Goal: Navigation & Orientation: Find specific page/section

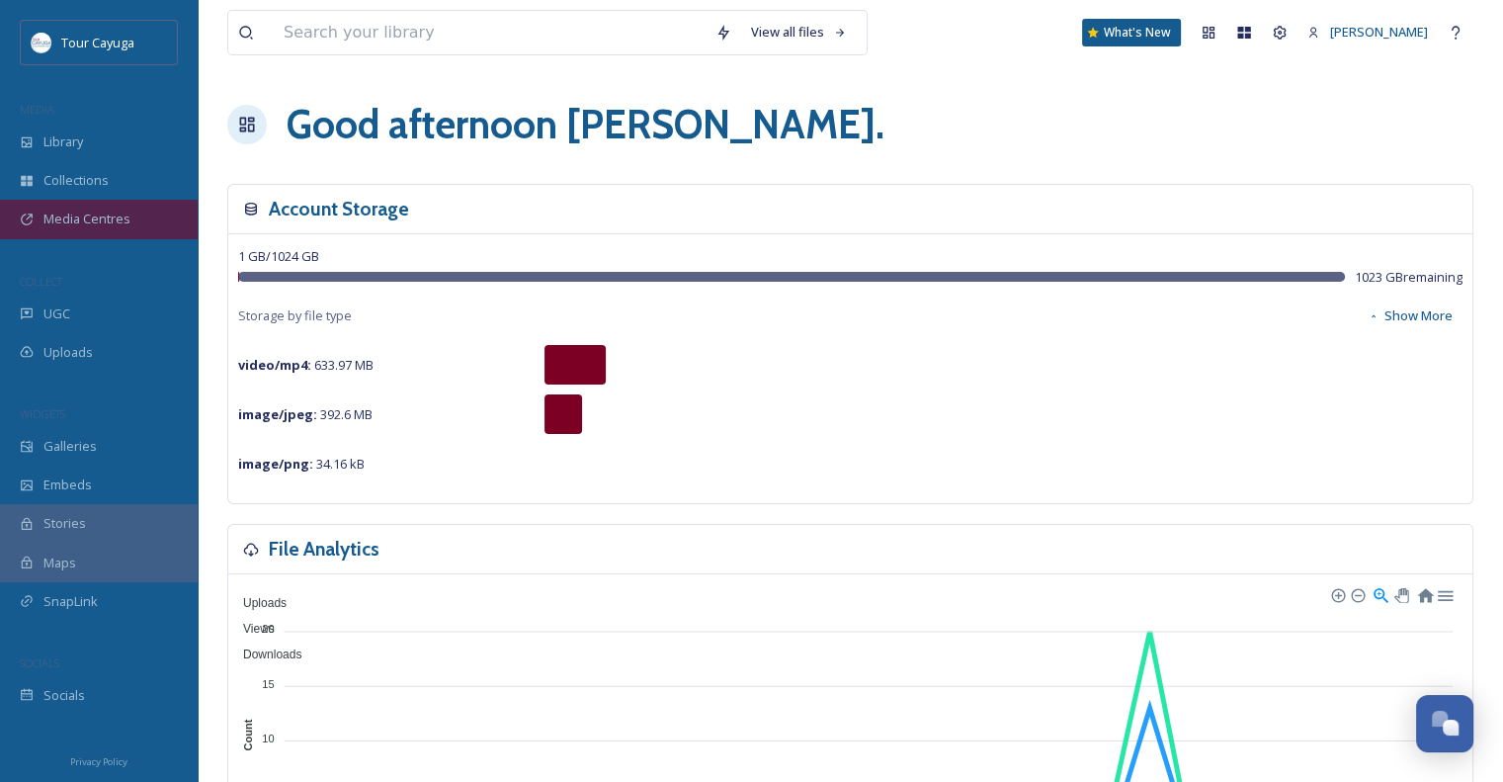
click at [97, 229] on div "Media Centres" at bounding box center [99, 219] width 198 height 39
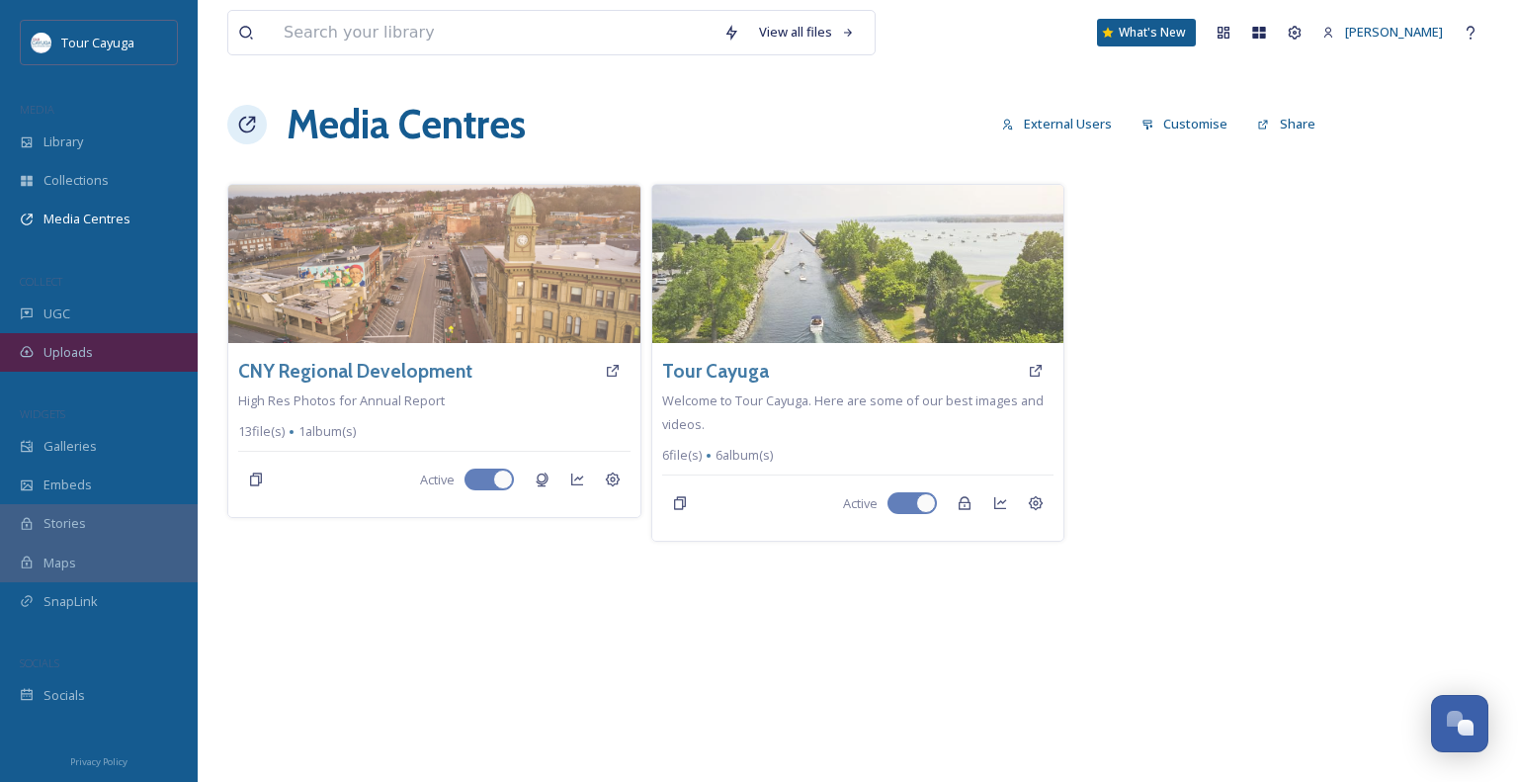
click at [91, 355] on div "Uploads" at bounding box center [99, 352] width 198 height 39
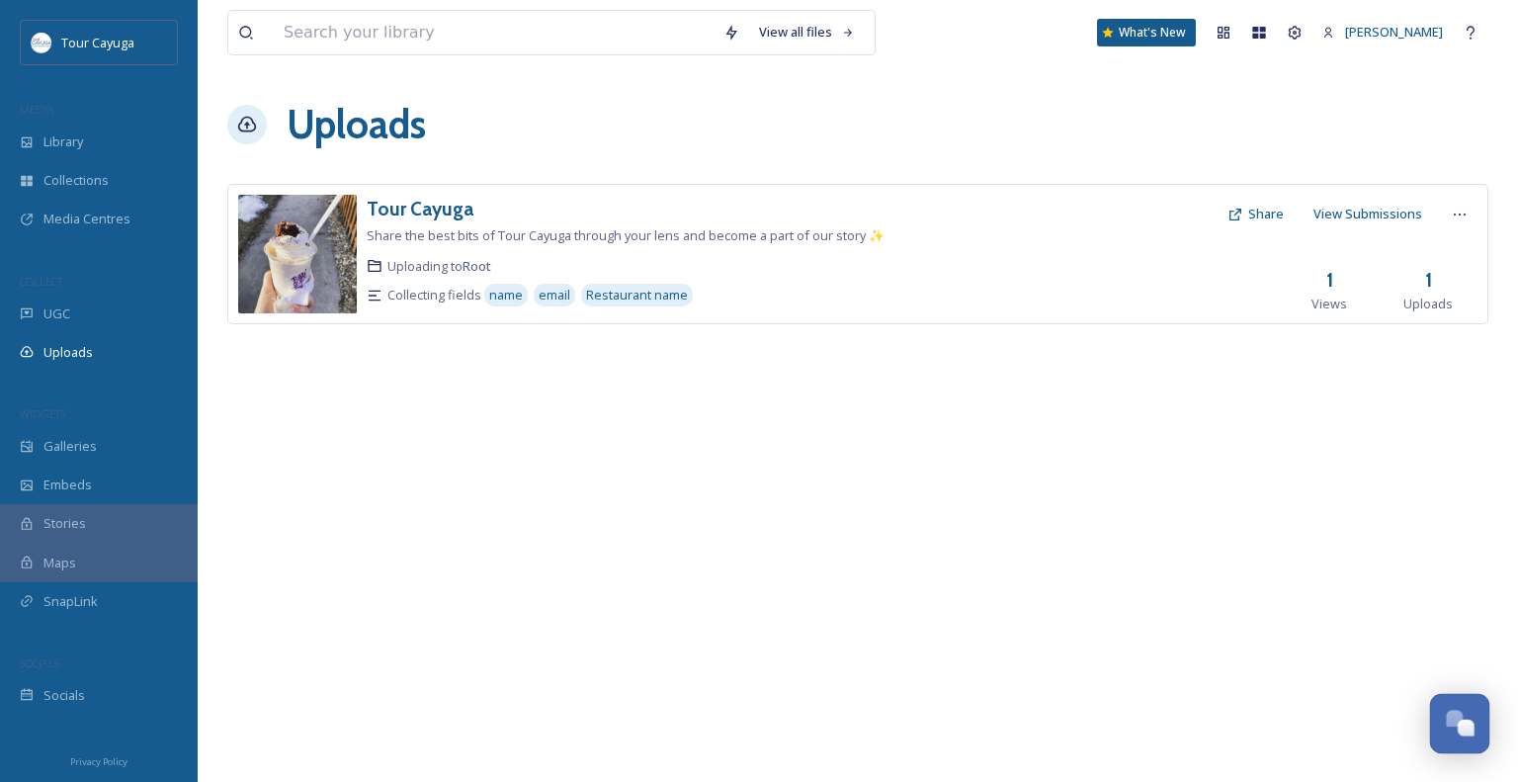
click at [1465, 715] on div "Open Chat" at bounding box center [1460, 722] width 58 height 34
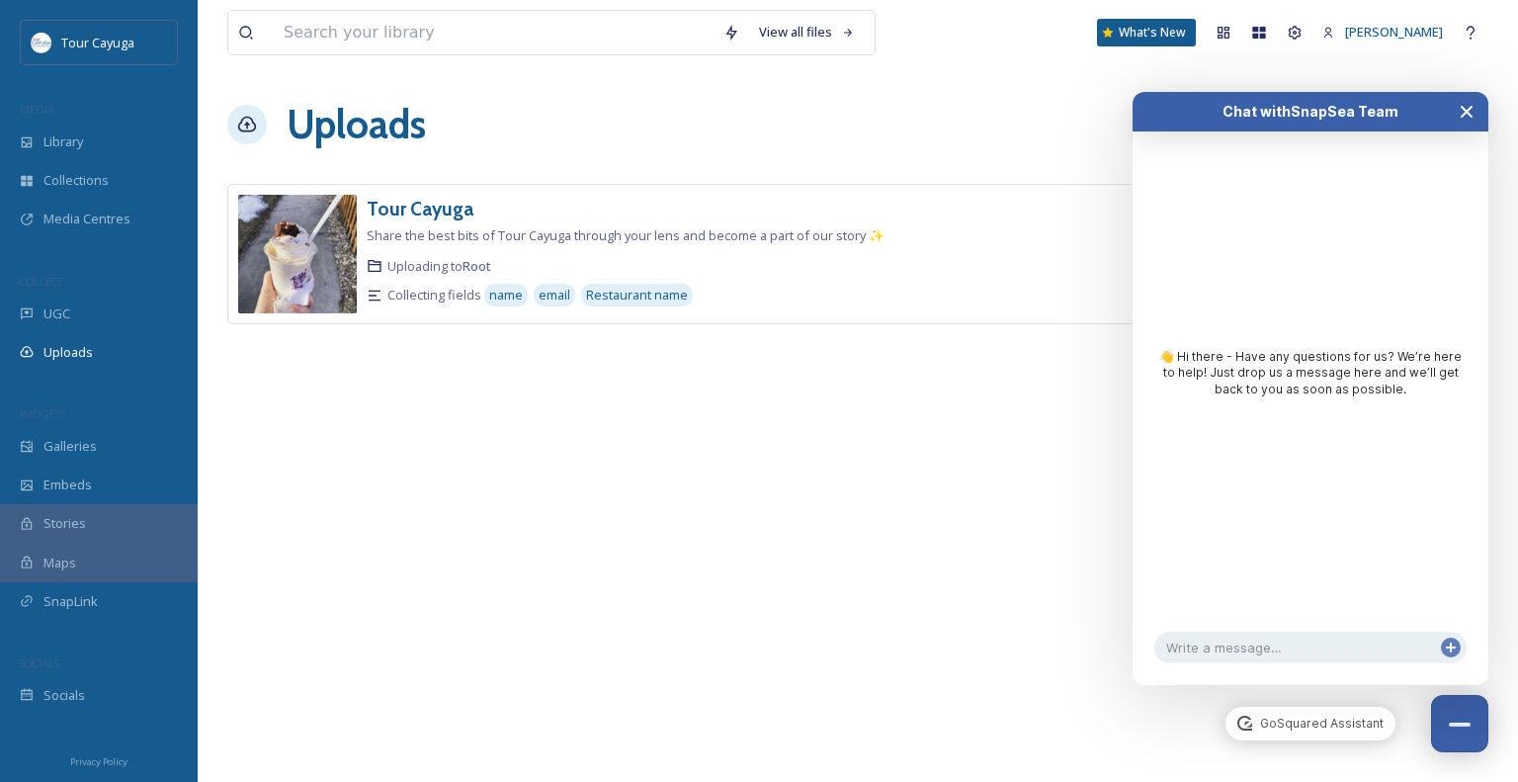
click at [1463, 114] on icon "Close Chat" at bounding box center [1467, 112] width 10 height 10
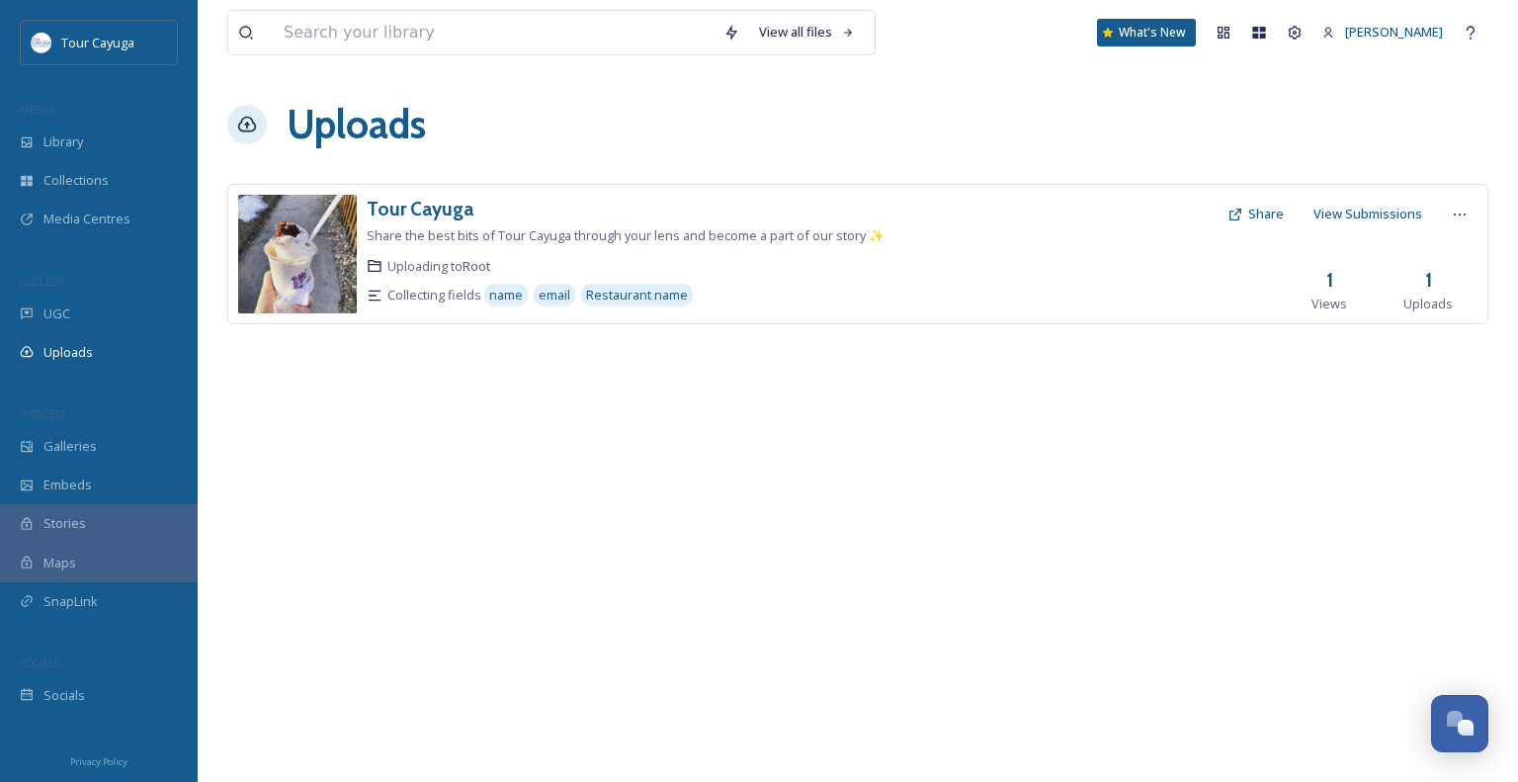
click at [495, 468] on div "View all files What's New [PERSON_NAME] Uploads New Link Tour Cayuga Share the …" at bounding box center [858, 391] width 1320 height 782
click at [346, 251] on img at bounding box center [297, 254] width 119 height 119
click at [1064, 262] on div at bounding box center [1101, 254] width 231 height 119
click at [1464, 213] on icon at bounding box center [1460, 215] width 16 height 16
click at [1445, 296] on div "Edit" at bounding box center [1438, 296] width 75 height 39
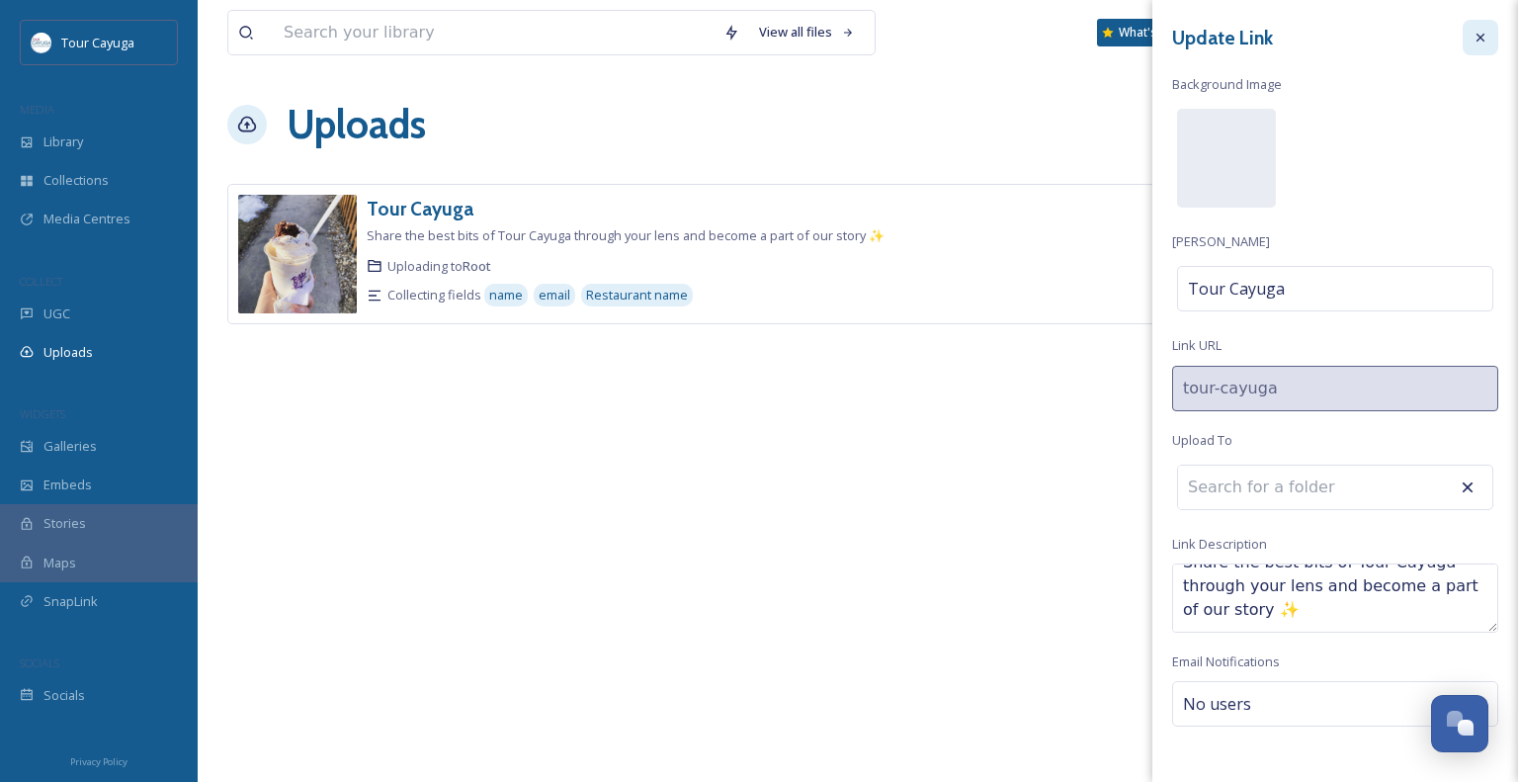
click at [1473, 38] on icon at bounding box center [1481, 38] width 16 height 16
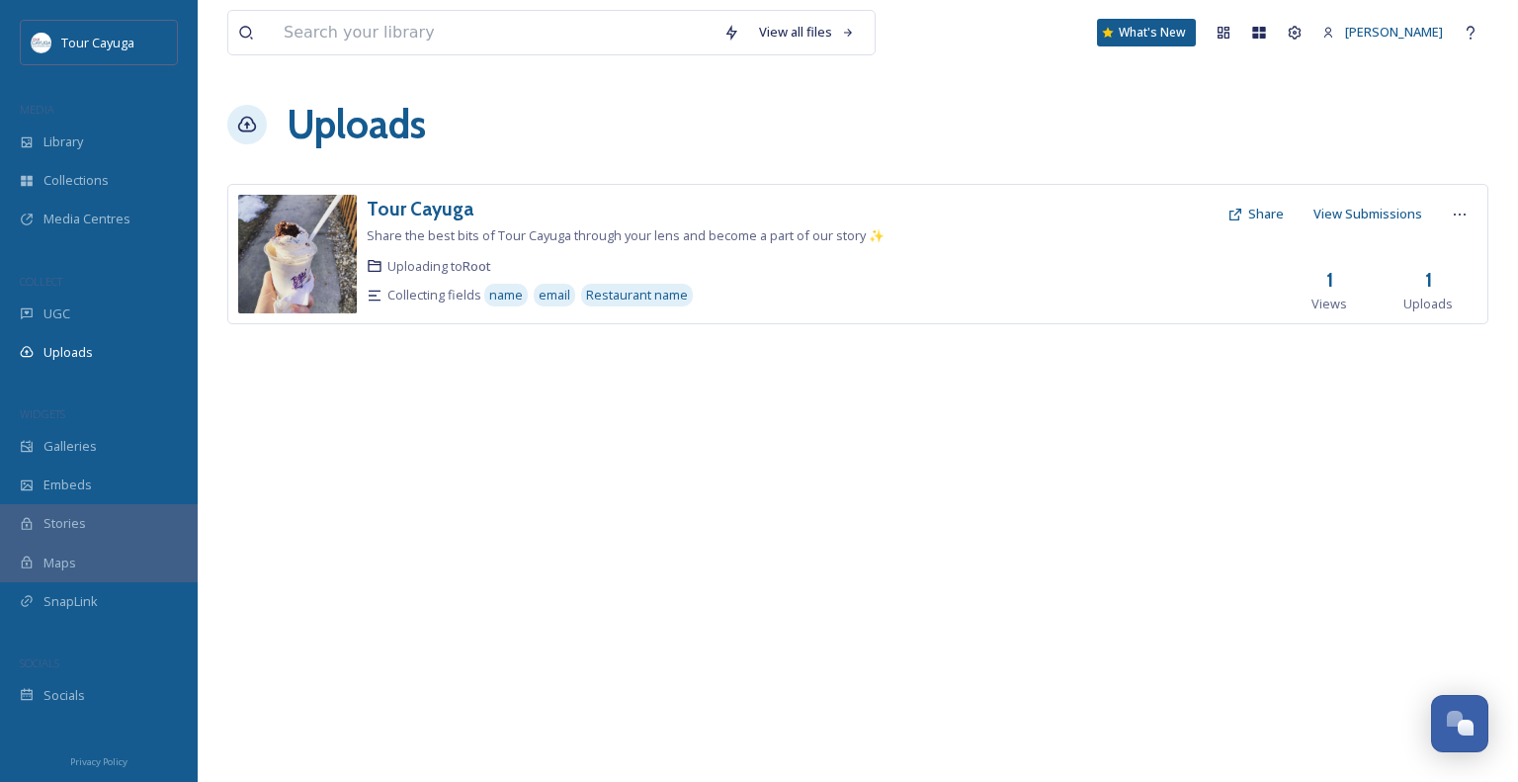
click at [307, 276] on img at bounding box center [297, 254] width 119 height 119
click at [92, 350] on div "Uploads" at bounding box center [99, 352] width 198 height 39
click at [1241, 21] on div "Dashboard" at bounding box center [1224, 33] width 36 height 36
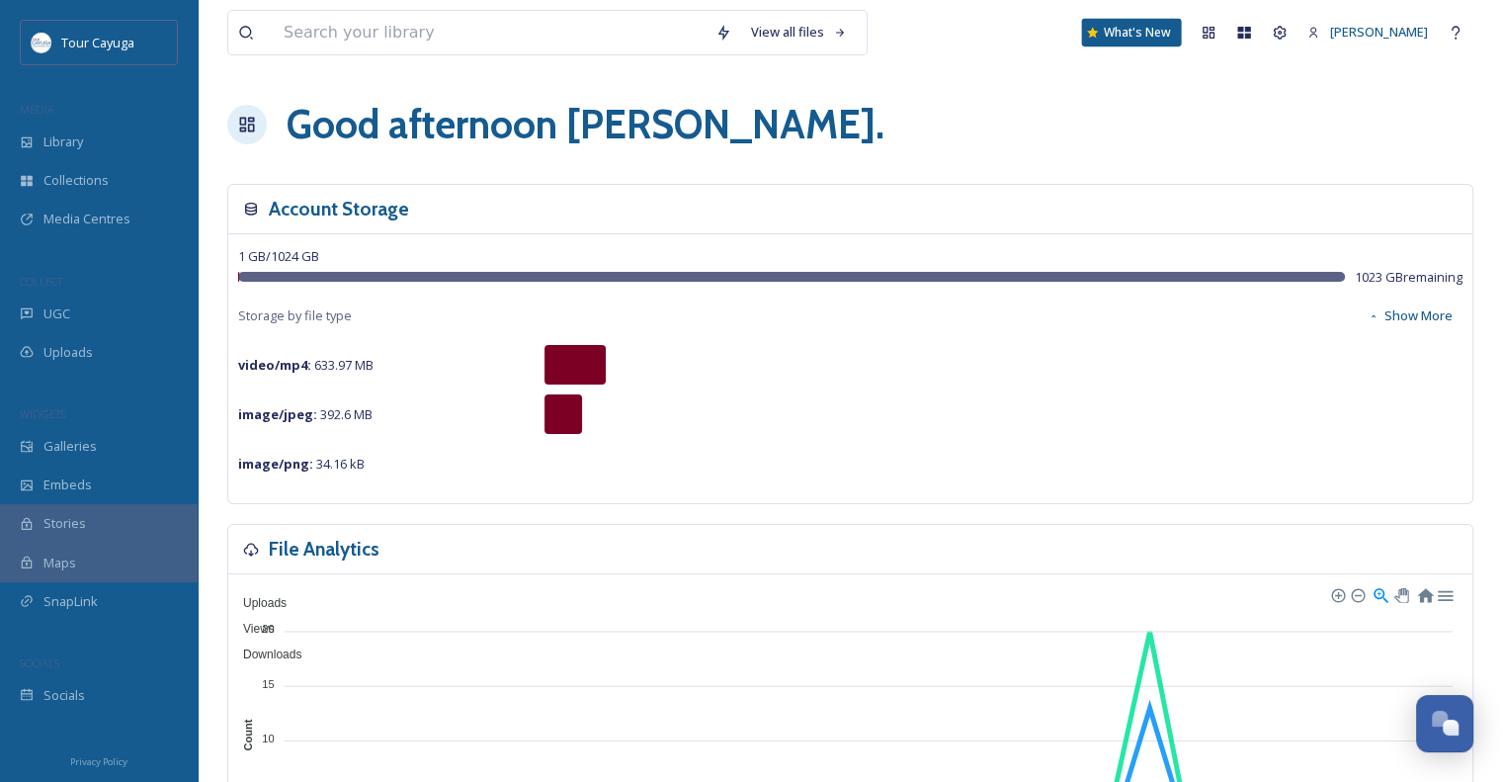
click at [1164, 29] on div "What's New" at bounding box center [1132, 33] width 100 height 28
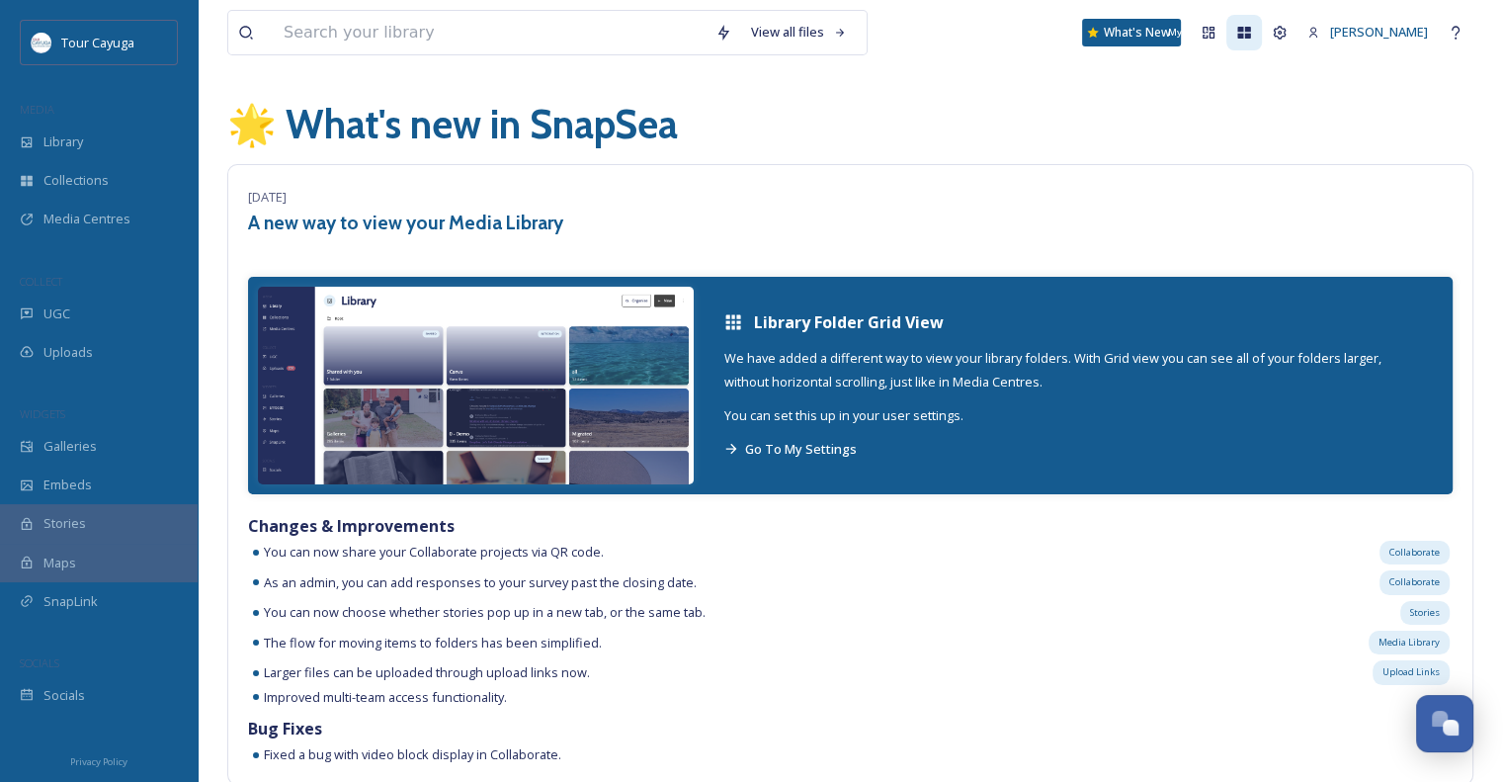
click at [1252, 33] on icon at bounding box center [1244, 33] width 16 height 16
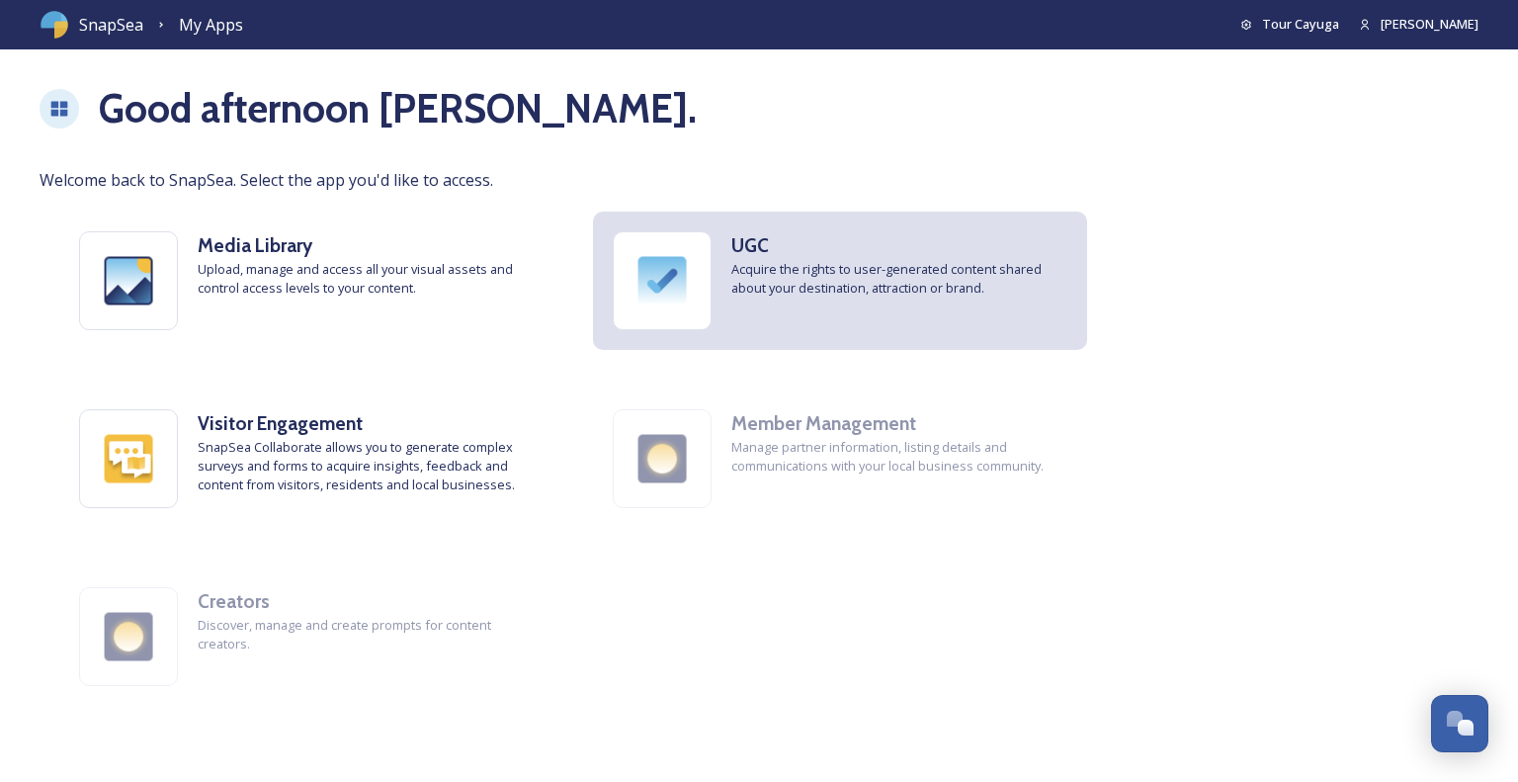
click at [704, 280] on img at bounding box center [662, 280] width 97 height 97
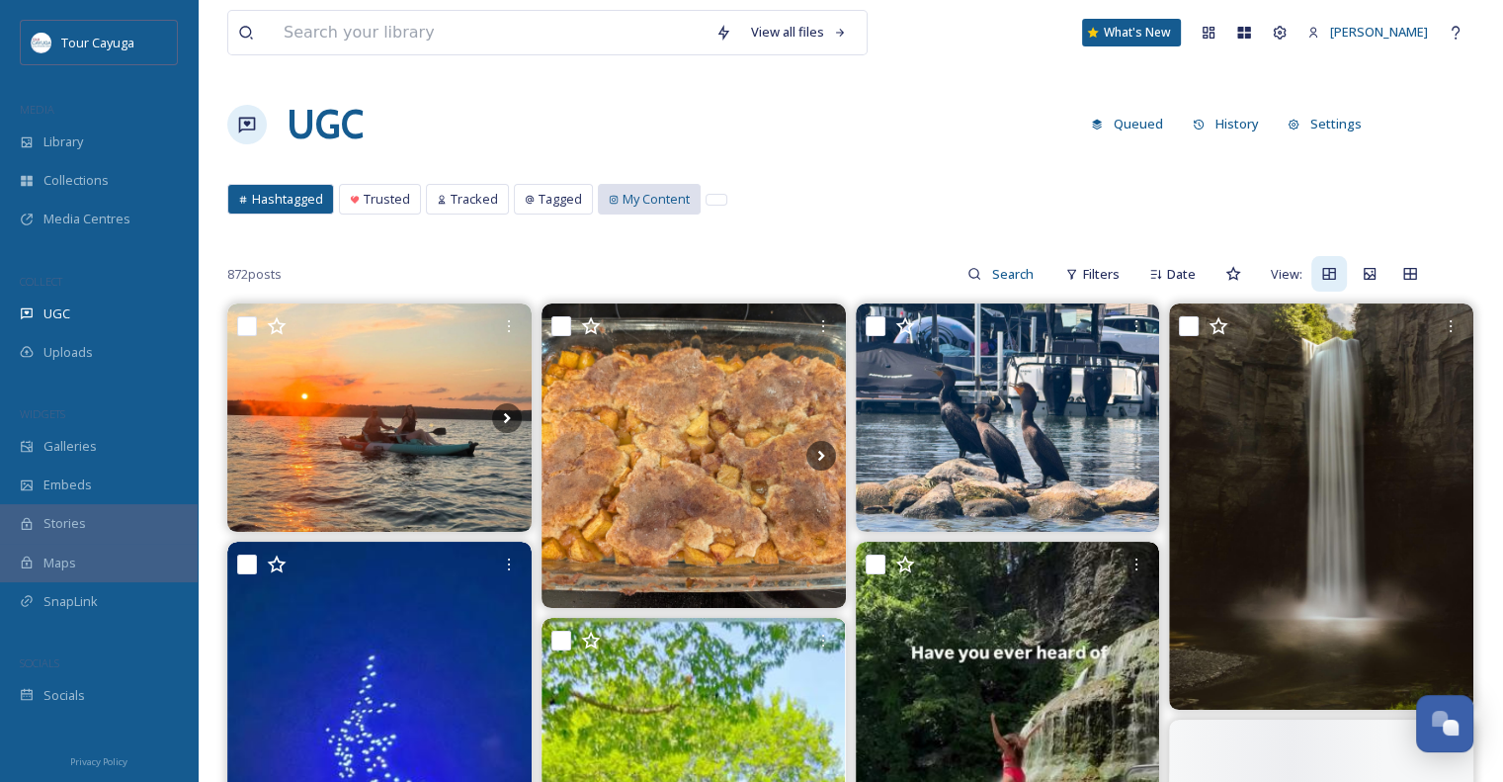
click at [611, 205] on div "My Content" at bounding box center [649, 199] width 101 height 29
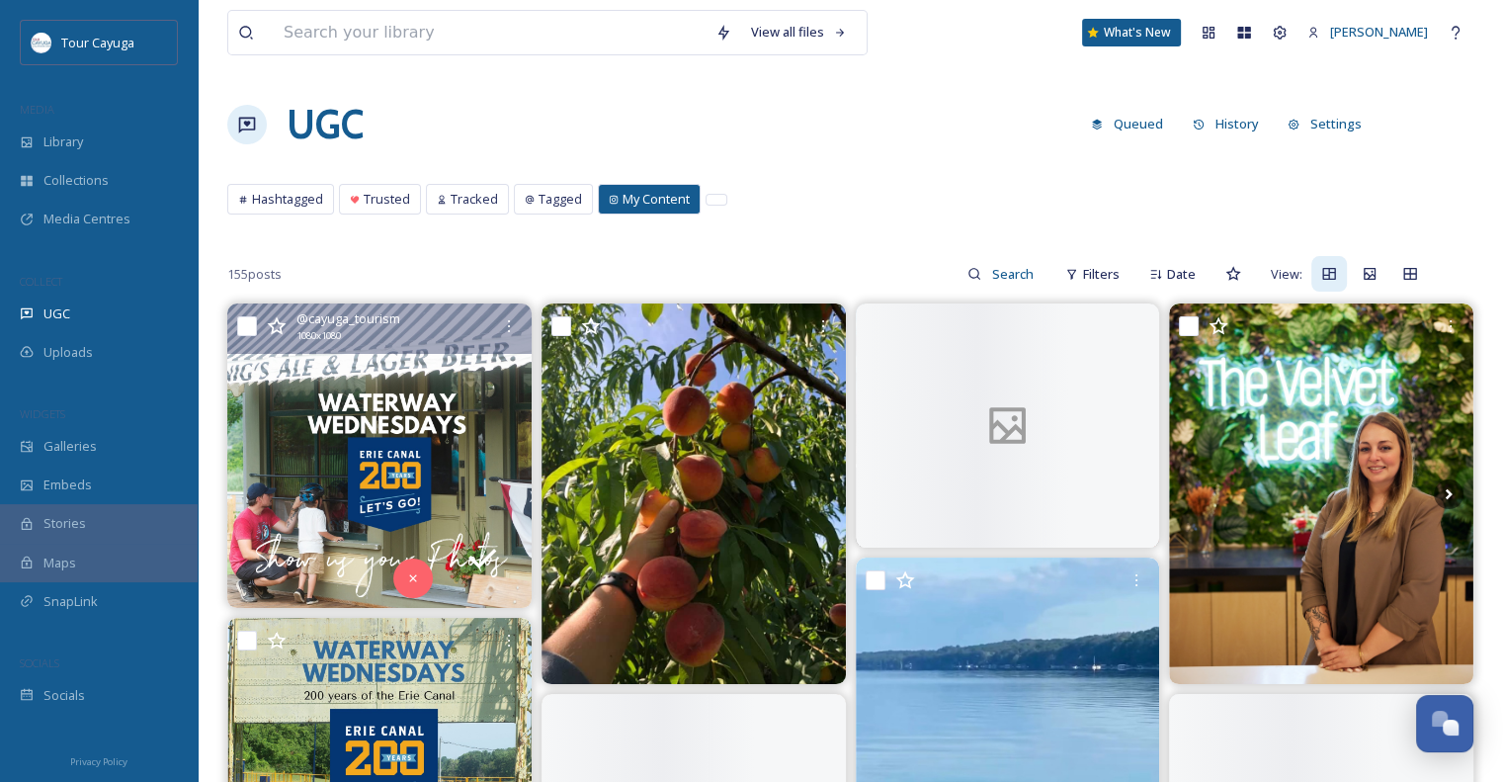
click at [428, 370] on img at bounding box center [379, 455] width 304 height 304
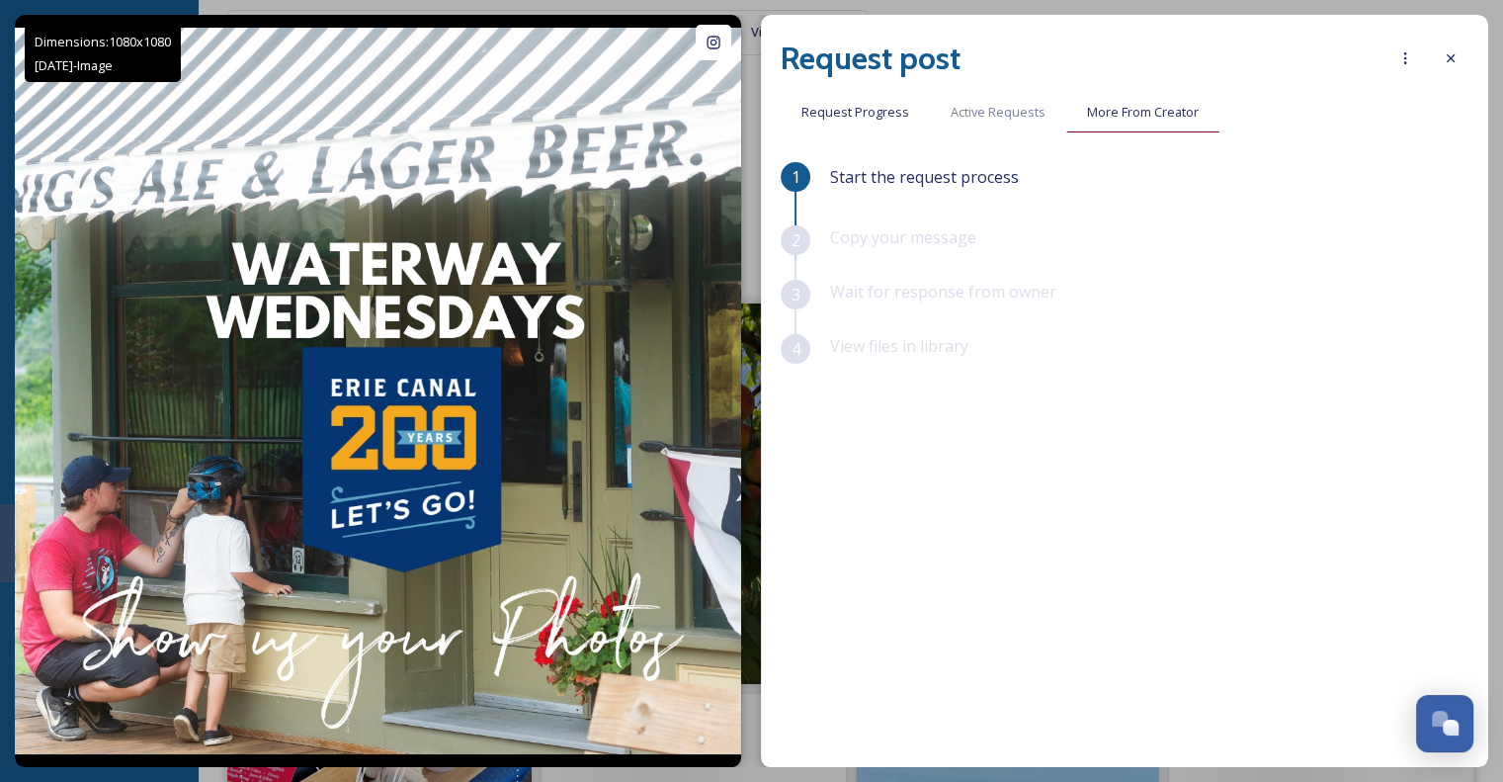
click at [1163, 126] on div "More From Creator" at bounding box center [1142, 112] width 153 height 41
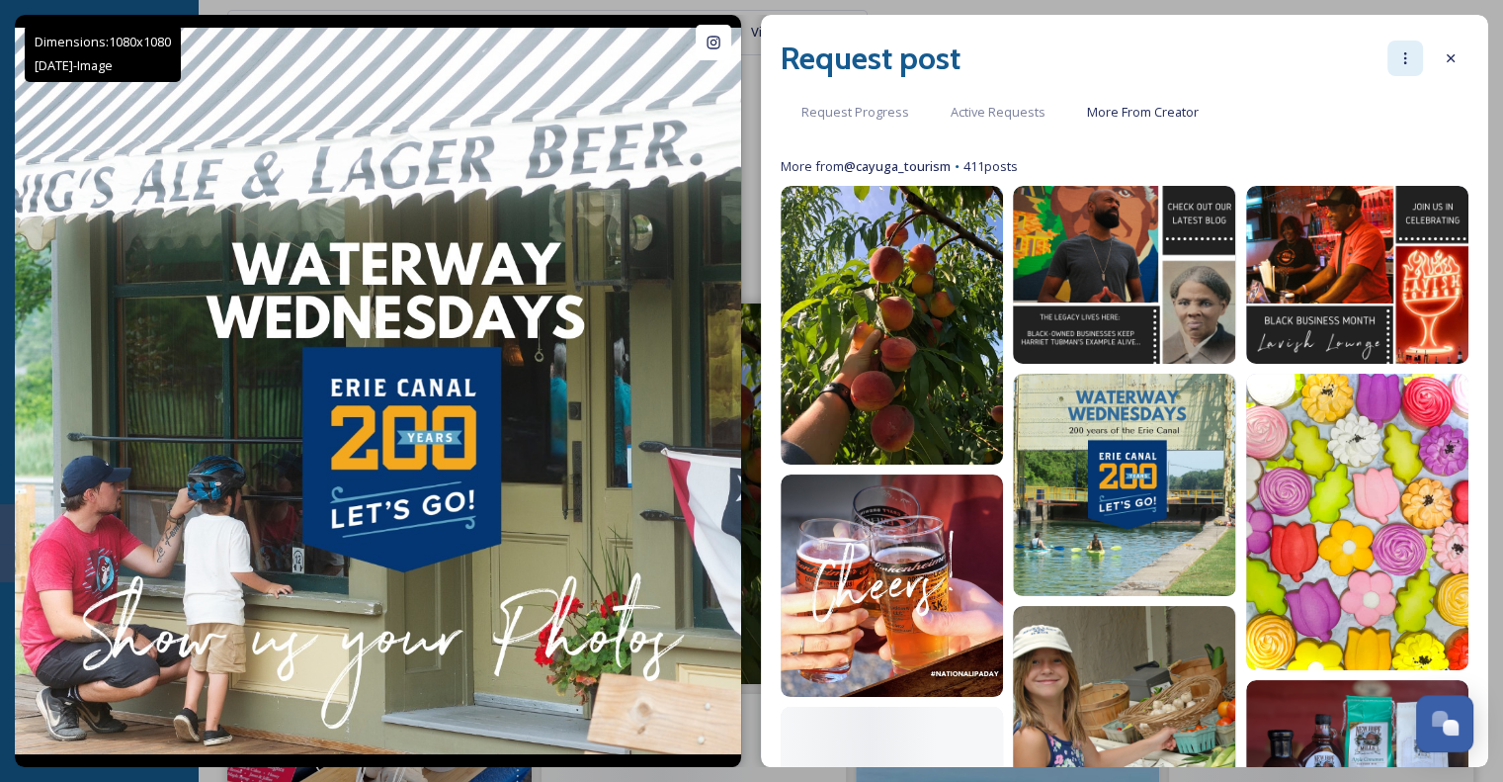
click at [1403, 58] on icon at bounding box center [1405, 58] width 16 height 16
click at [1450, 60] on icon at bounding box center [1451, 58] width 16 height 16
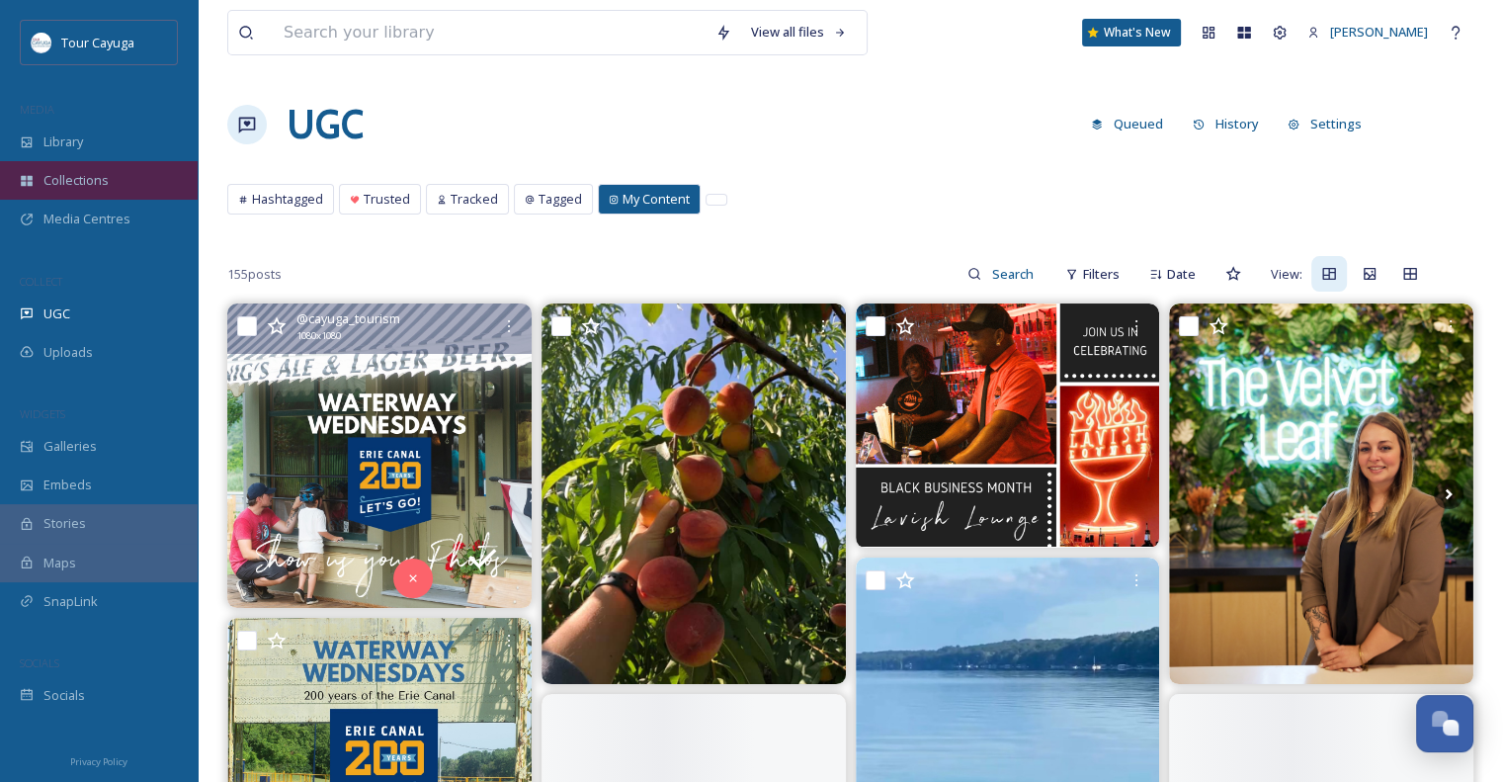
click at [132, 168] on div "Collections" at bounding box center [99, 180] width 198 height 39
